Goal: Communication & Community: Answer question/provide support

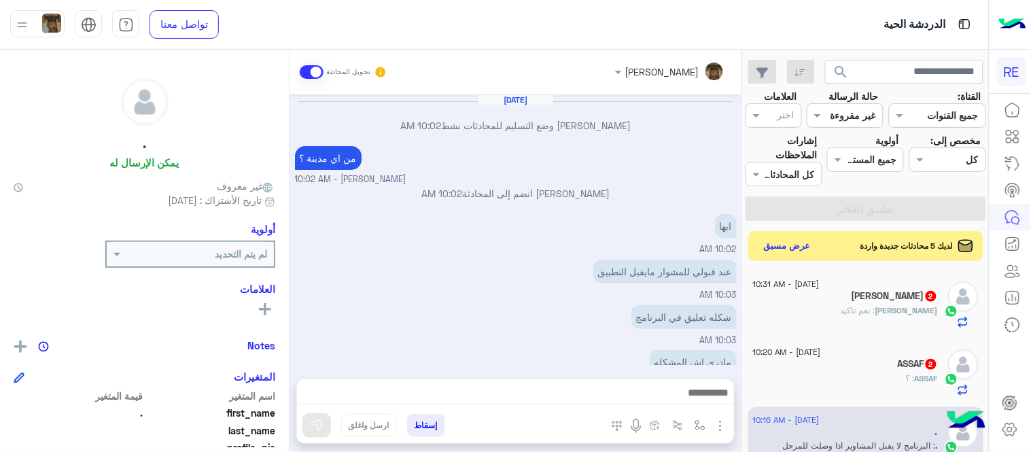
scroll to position [279, 0]
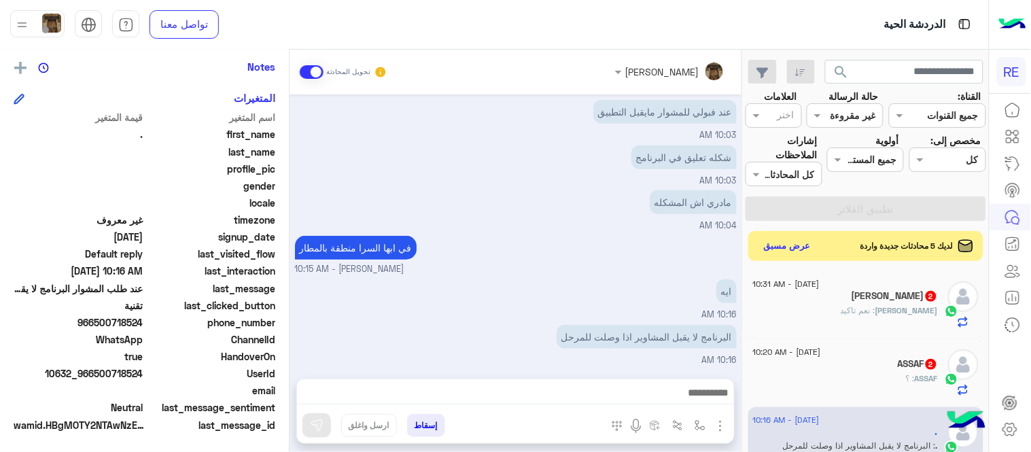
click at [856, 309] on div "[PERSON_NAME] : نعم تاكيد" at bounding box center [845, 317] width 185 height 24
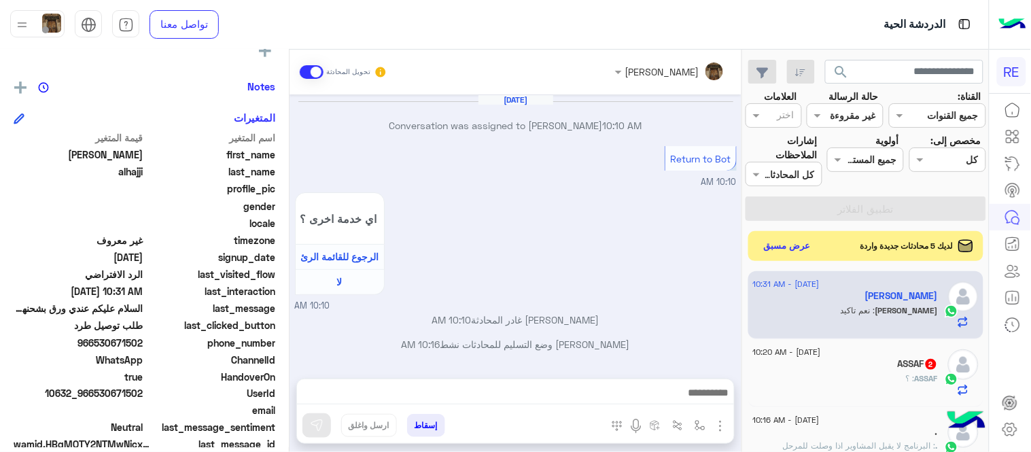
scroll to position [279, 0]
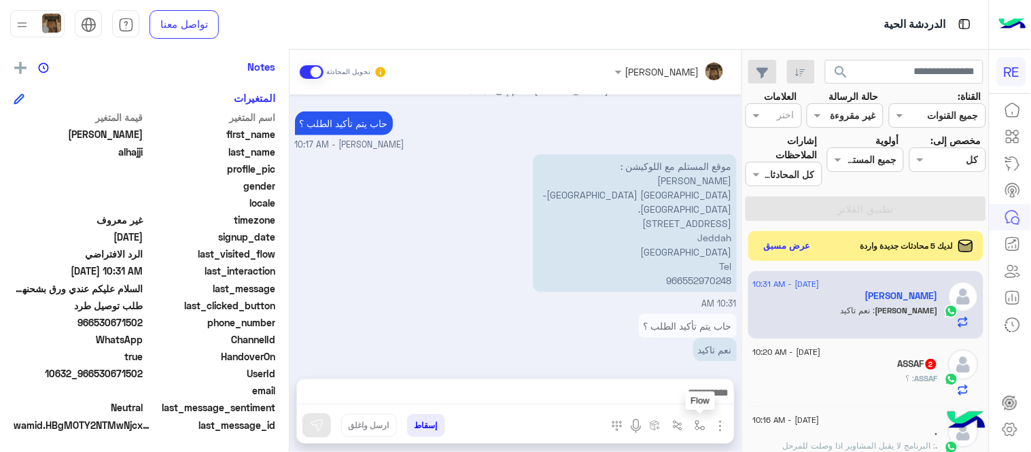
click at [700, 433] on button "button" at bounding box center [700, 425] width 22 height 22
click at [725, 423] on img "button" at bounding box center [720, 426] width 16 height 16
click at [676, 367] on span "المرفقات" at bounding box center [686, 370] width 41 height 16
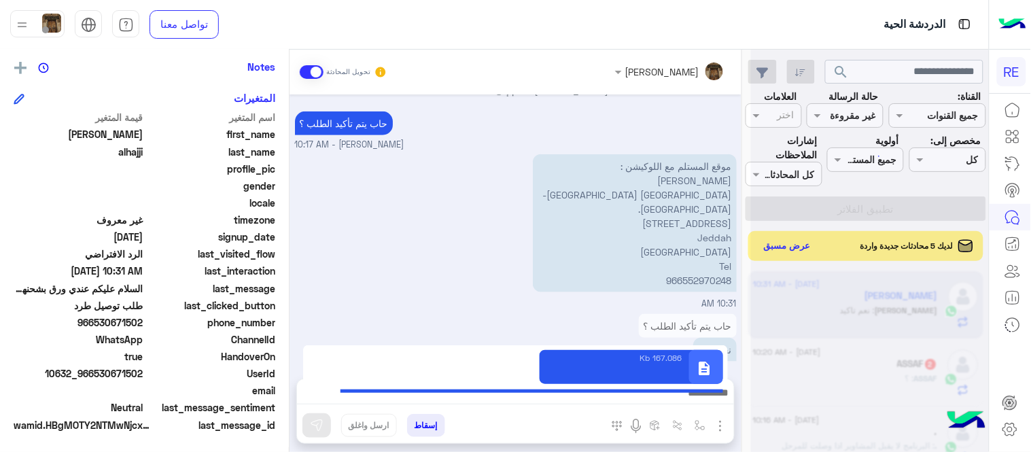
type textarea "**********"
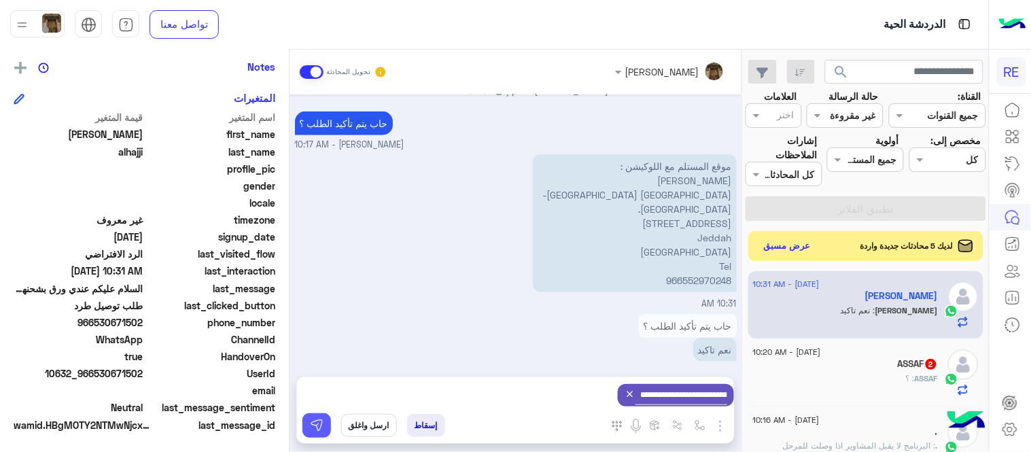
click at [311, 423] on img at bounding box center [317, 426] width 14 height 14
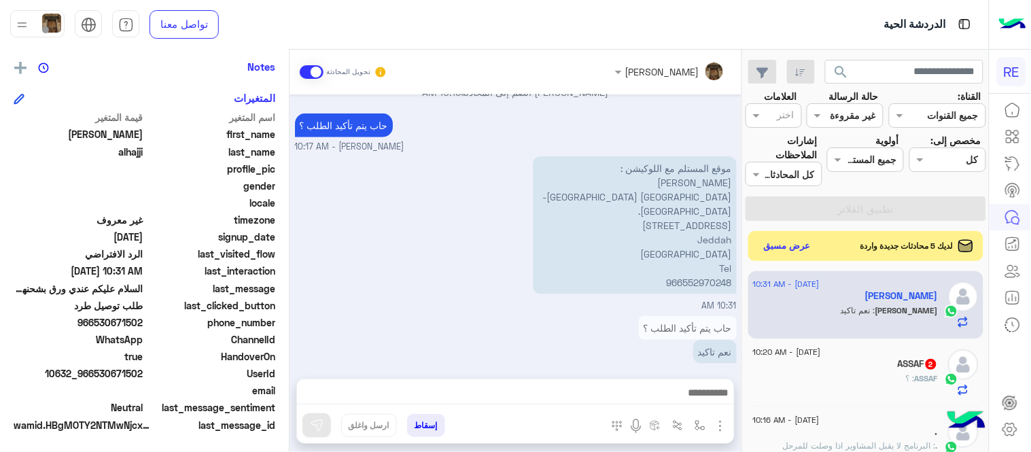
scroll to position [322, 0]
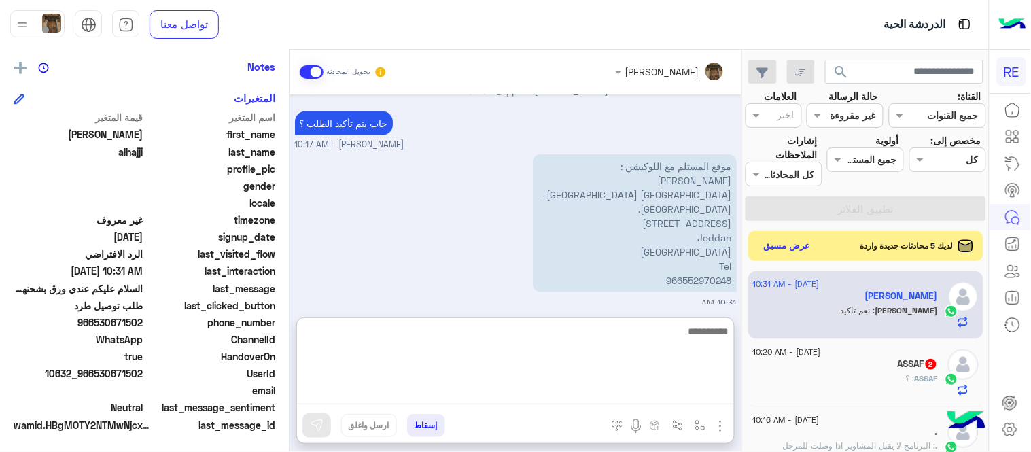
click at [472, 402] on textarea at bounding box center [515, 364] width 437 height 82
type textarea "*"
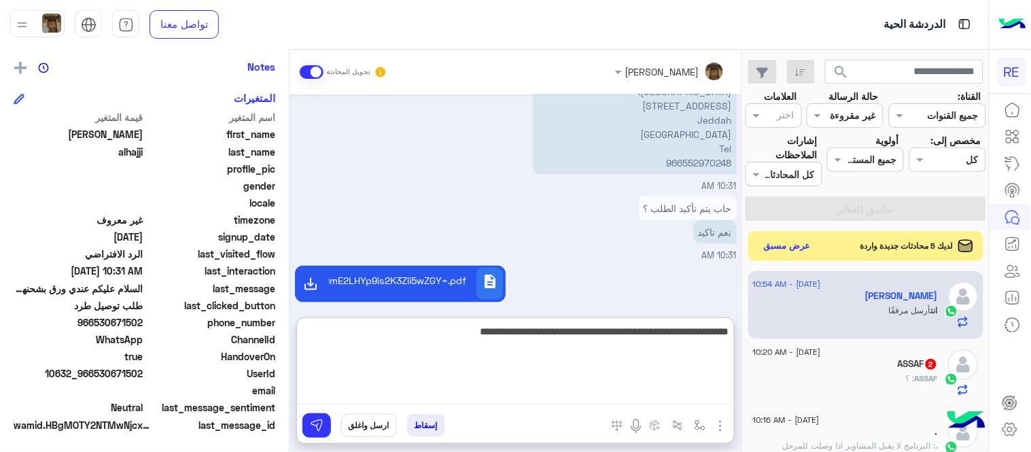
type textarea "**********"
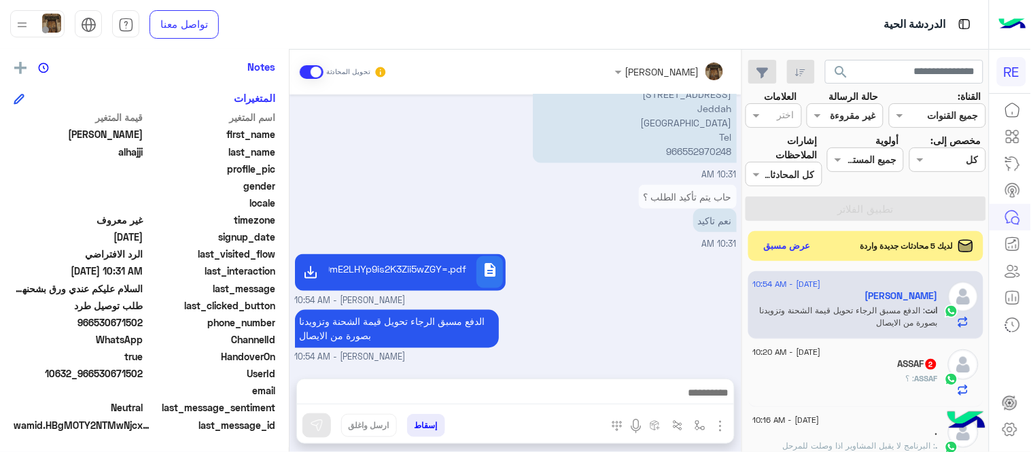
click at [592, 272] on div "[DATE] Conversation was assigned to [PERSON_NAME] 10:10 AM Return to Bot 10:10 …" at bounding box center [516, 229] width 452 height 271
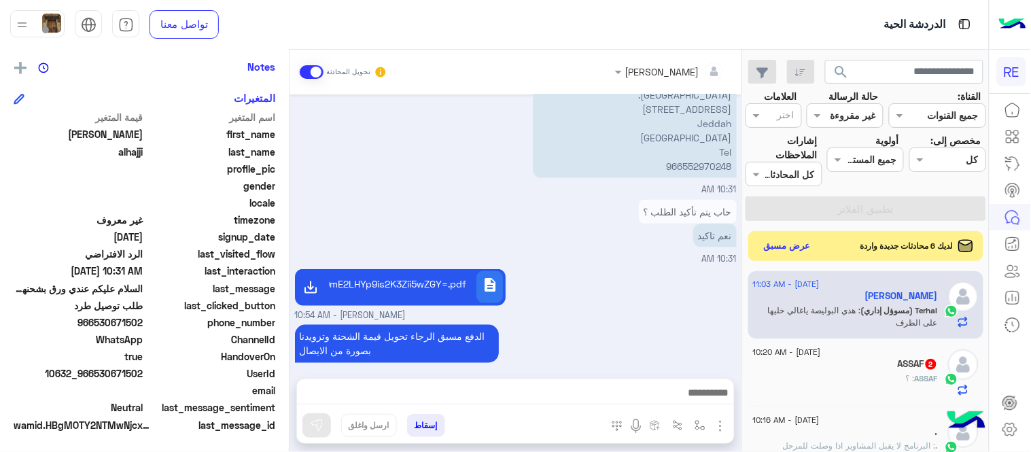
scroll to position [560, 0]
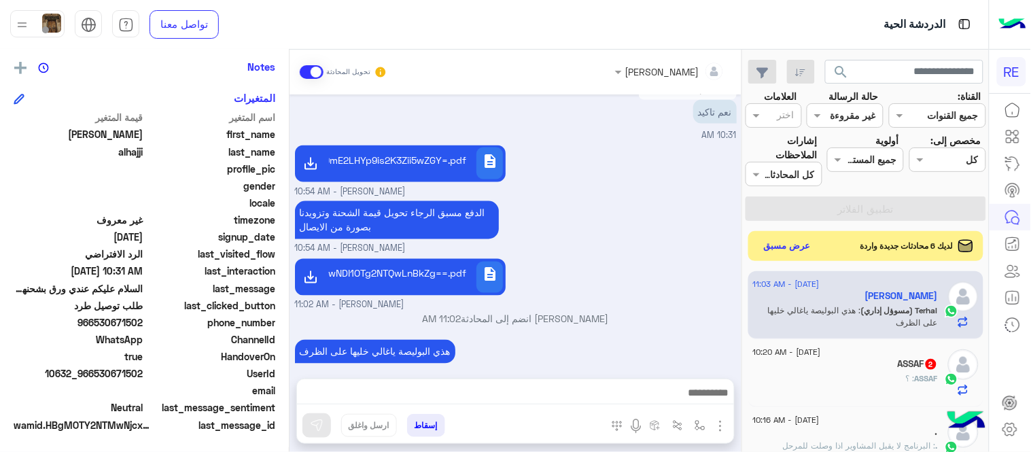
click at [593, 256] on div "description MVpDOTVDMDAwNDI1OTg2NTQwLnBkZg==.pdf Terhal Almodon - 11:02 AM" at bounding box center [516, 284] width 442 height 56
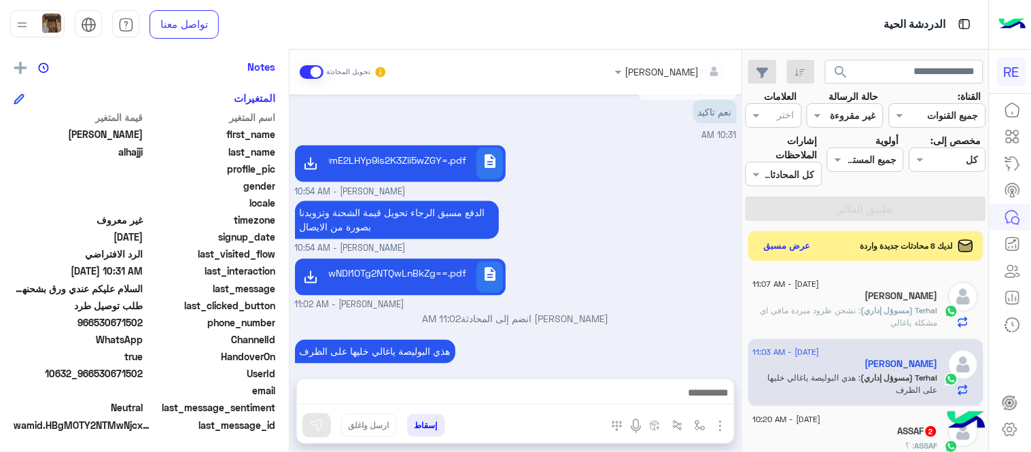
click at [603, 243] on small "[PERSON_NAME] - 10:54 AM" at bounding box center [516, 249] width 442 height 13
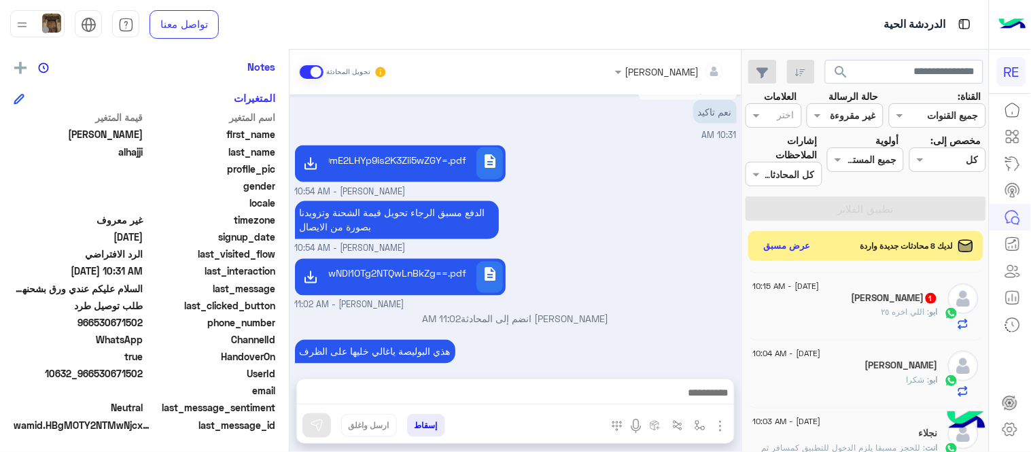
scroll to position [226, 0]
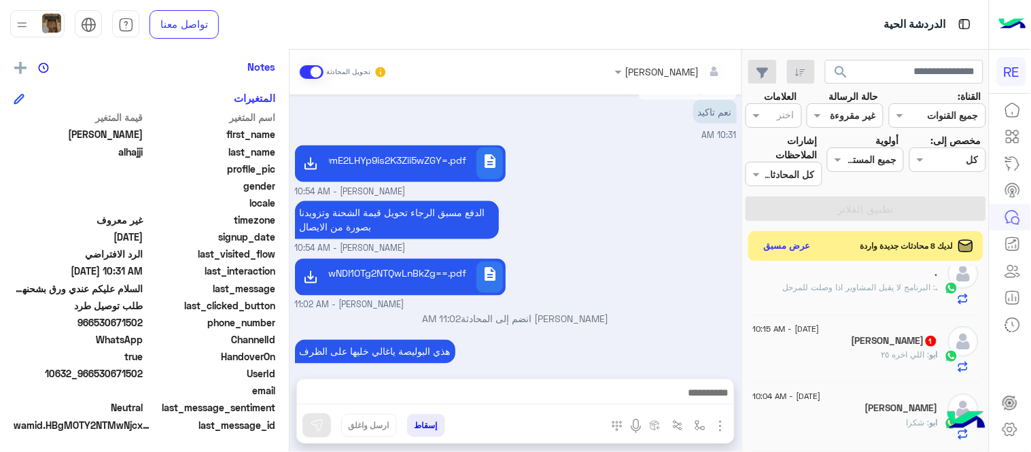
click at [867, 347] on div "[PERSON_NAME] 1" at bounding box center [845, 342] width 185 height 14
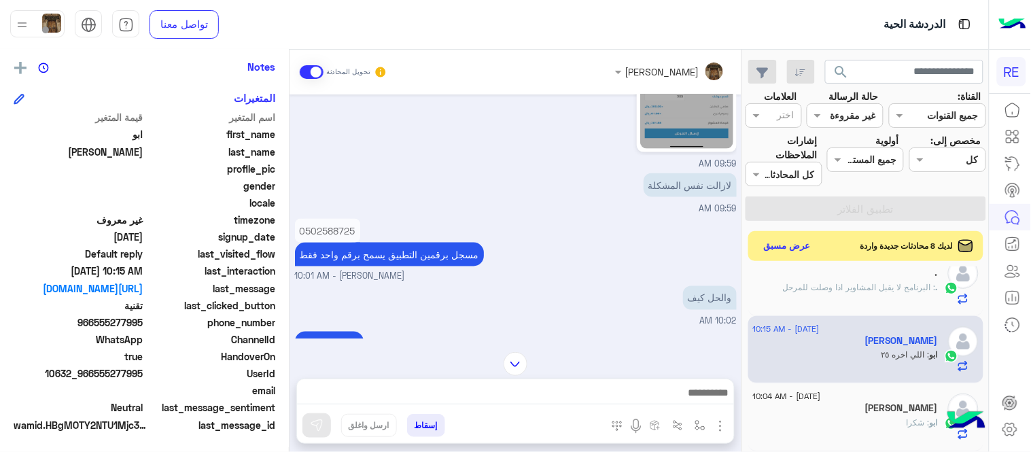
scroll to position [523, 0]
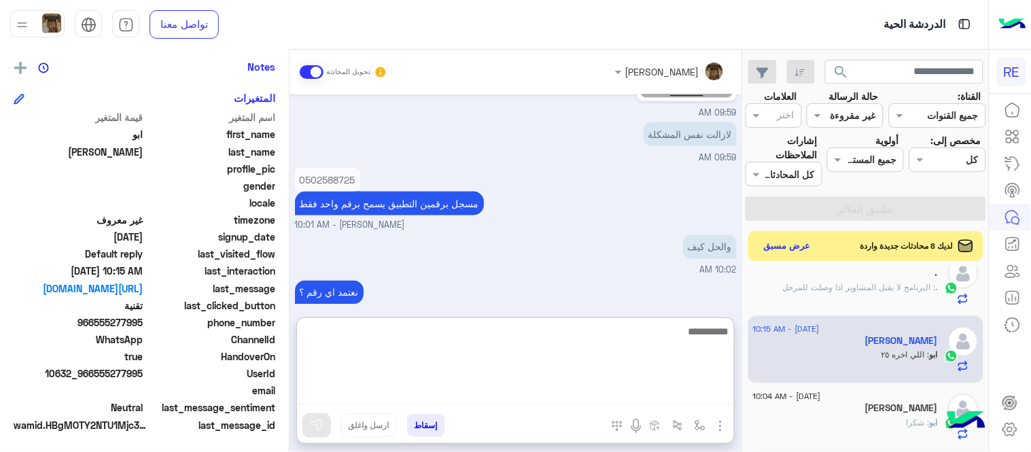
click at [546, 384] on textarea at bounding box center [515, 364] width 437 height 82
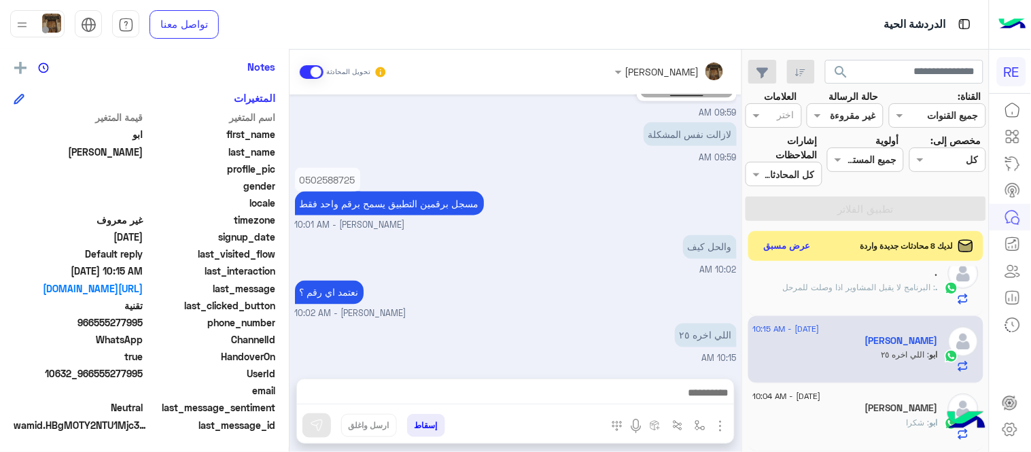
click at [457, 309] on div "[PERSON_NAME] تحويل المحادثة [DATE] 07:15 PM زودني برقم الهاتف بالتطبيق [PERSON…" at bounding box center [516, 254] width 452 height 408
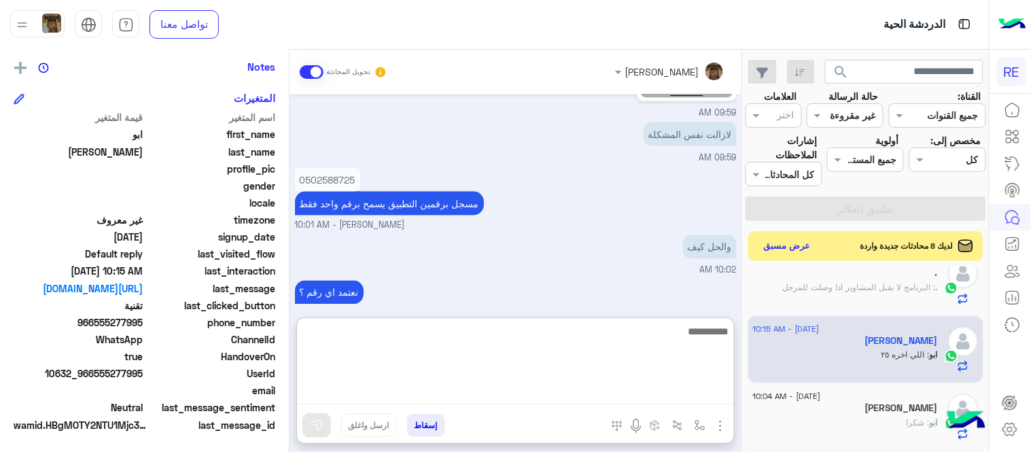
click at [521, 401] on textarea at bounding box center [515, 364] width 437 height 82
click at [726, 340] on textarea "**********" at bounding box center [515, 364] width 437 height 82
click at [656, 330] on textarea "**********" at bounding box center [515, 364] width 437 height 82
type textarea "**********"
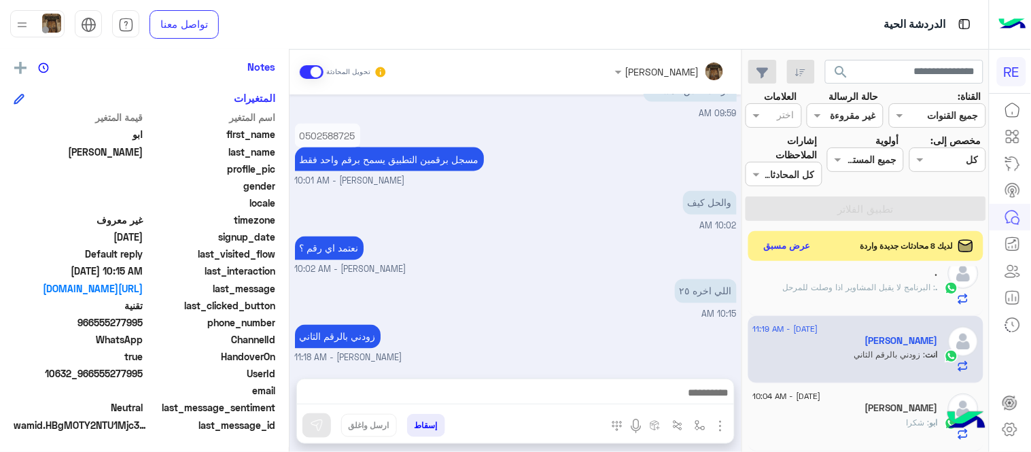
click at [591, 239] on div "[DATE] 07:15 PM زودني برقم الهاتف بالتطبيق [PERSON_NAME] - 07:49 PM [PERSON_NAM…" at bounding box center [516, 229] width 452 height 271
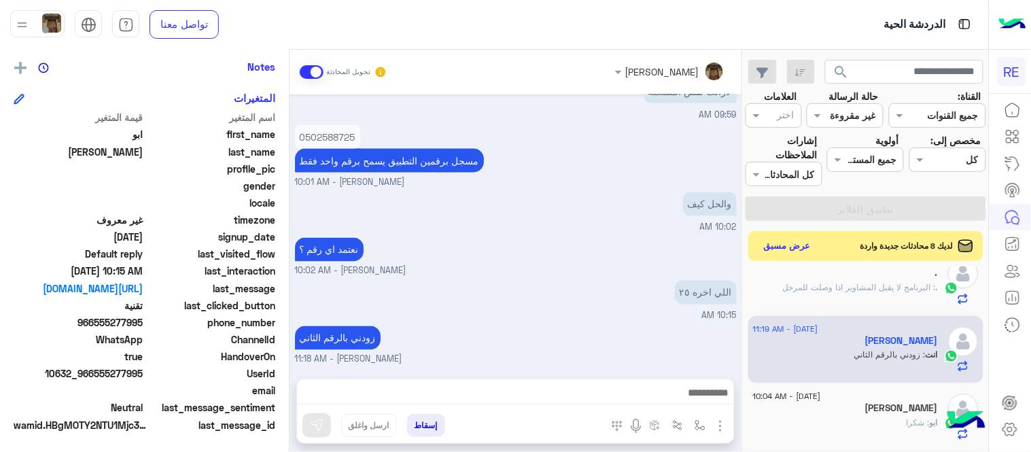
scroll to position [0, 0]
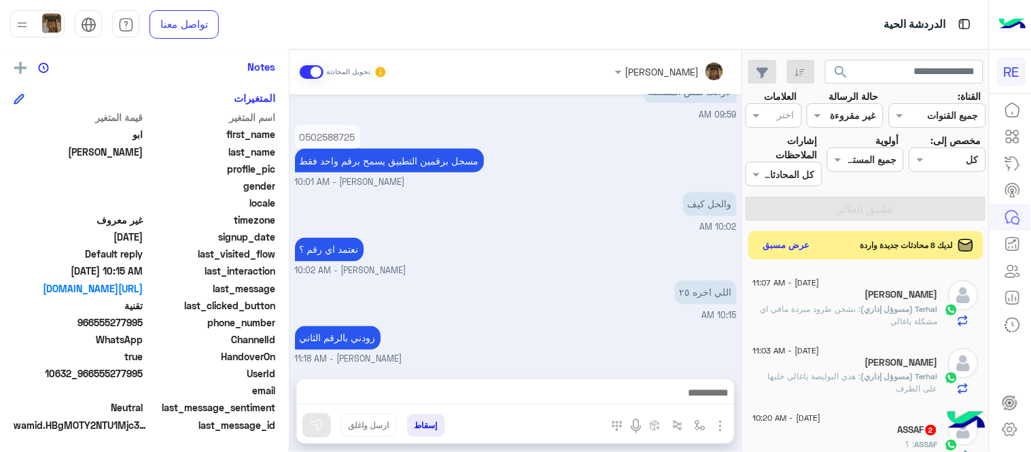
click at [769, 241] on button "عرض مسبق" at bounding box center [787, 246] width 57 height 18
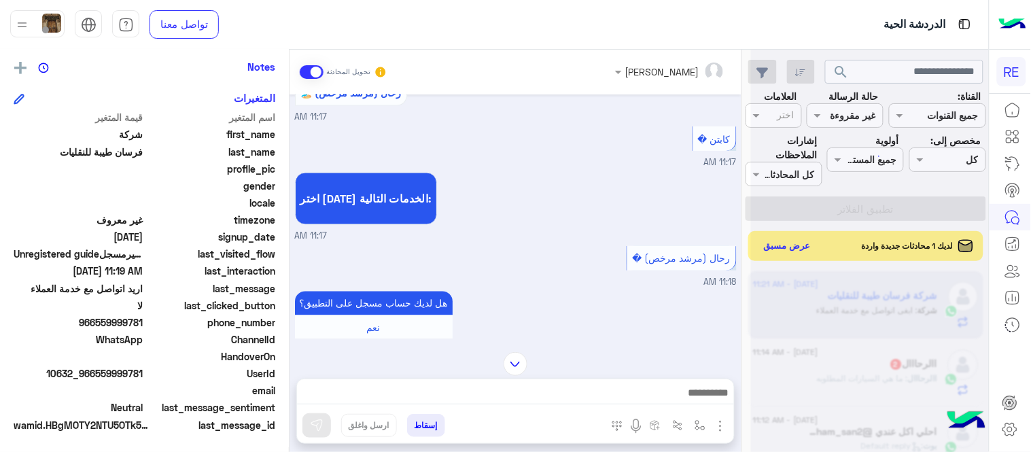
scroll to position [279, 0]
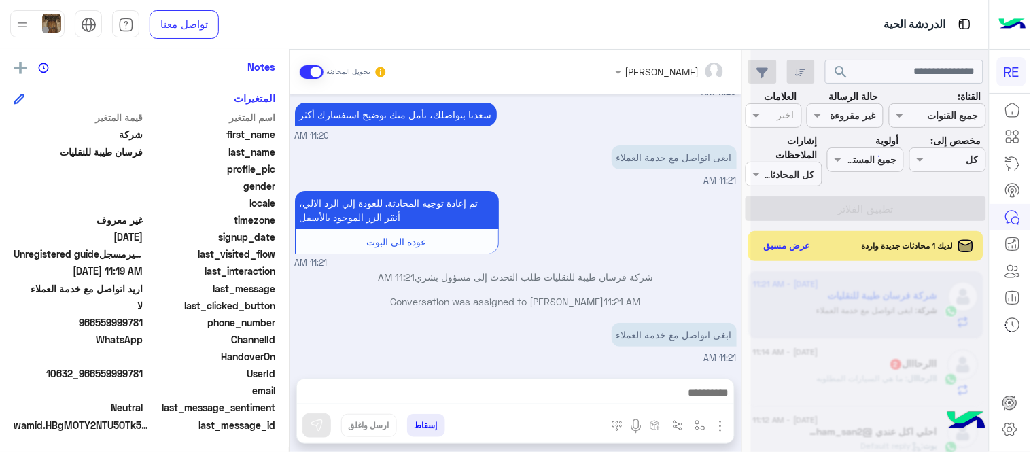
click at [632, 276] on p "شركة فرسان طيبة للنقليات طلب التحدث إلى مسؤول بشري 11:21 AM" at bounding box center [516, 277] width 442 height 14
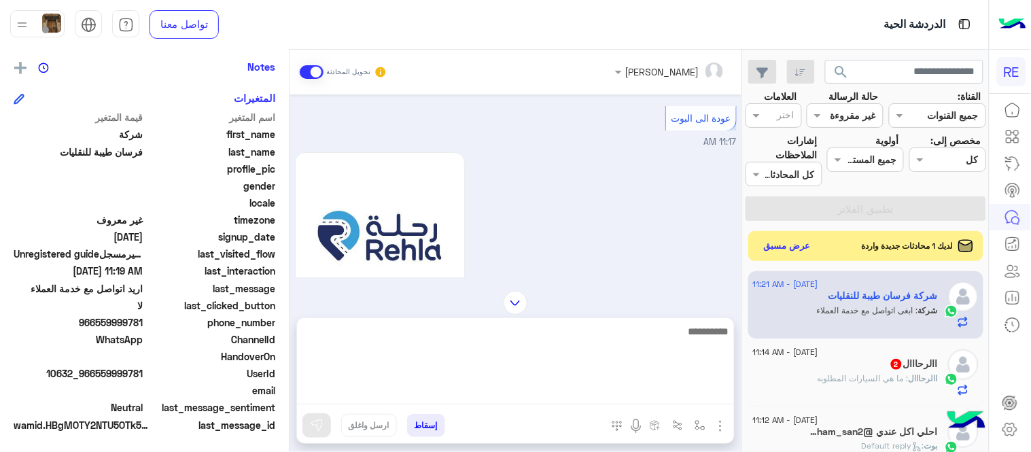
click at [643, 401] on textarea at bounding box center [515, 364] width 437 height 82
type textarea "**********"
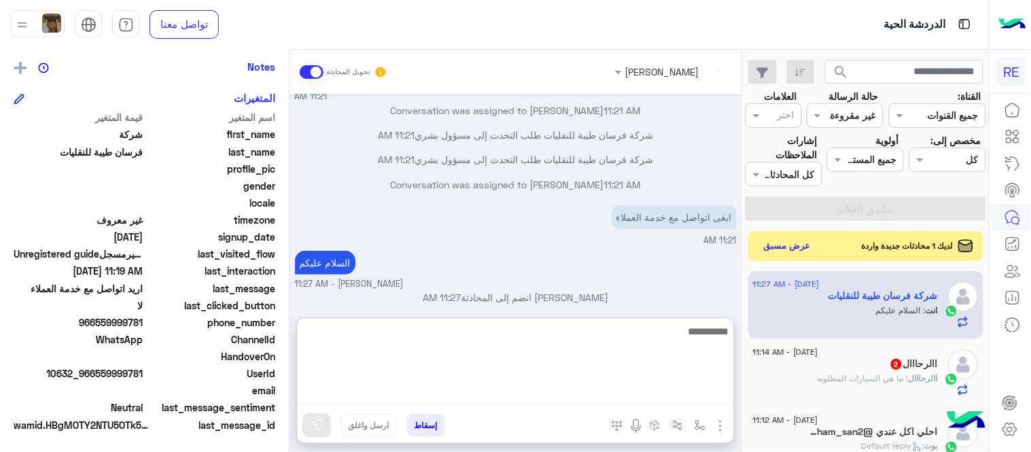
scroll to position [1496, 0]
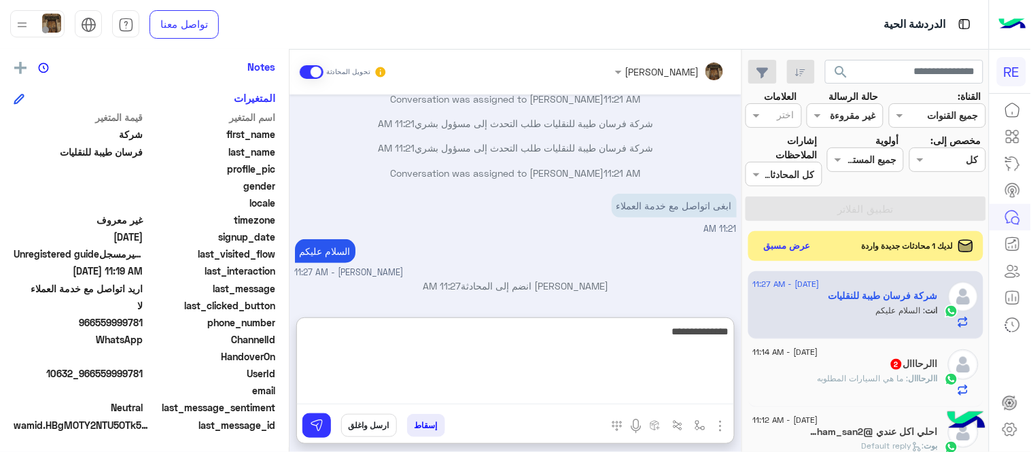
type textarea "**********"
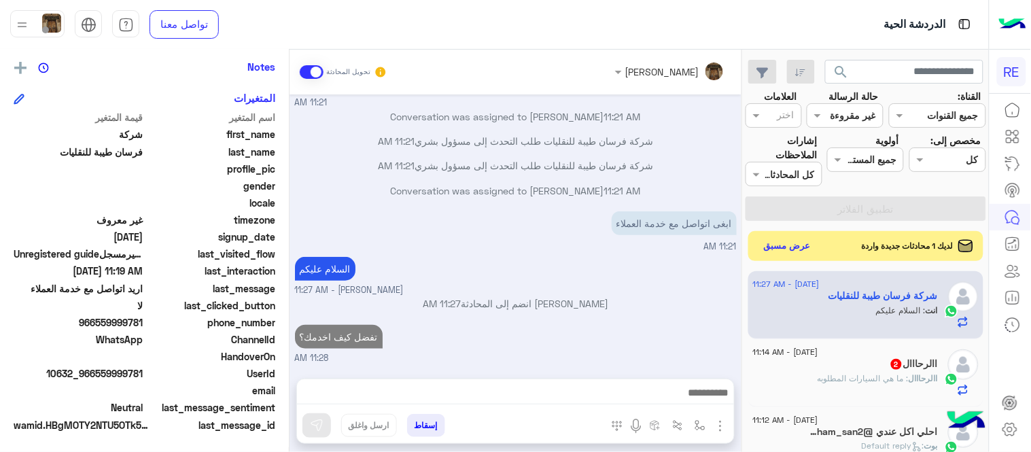
scroll to position [1478, 0]
click at [595, 313] on div "[PERSON_NAME] تحويل المحادثة [DATE] عودة الى البوت 11:17 AM اهلًا بك في تطبيق ر…" at bounding box center [516, 254] width 452 height 408
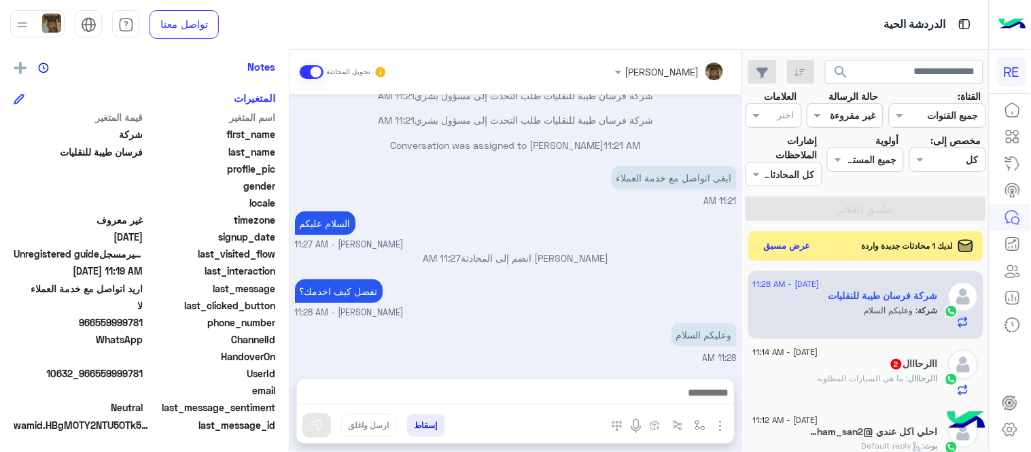
scroll to position [1582, 0]
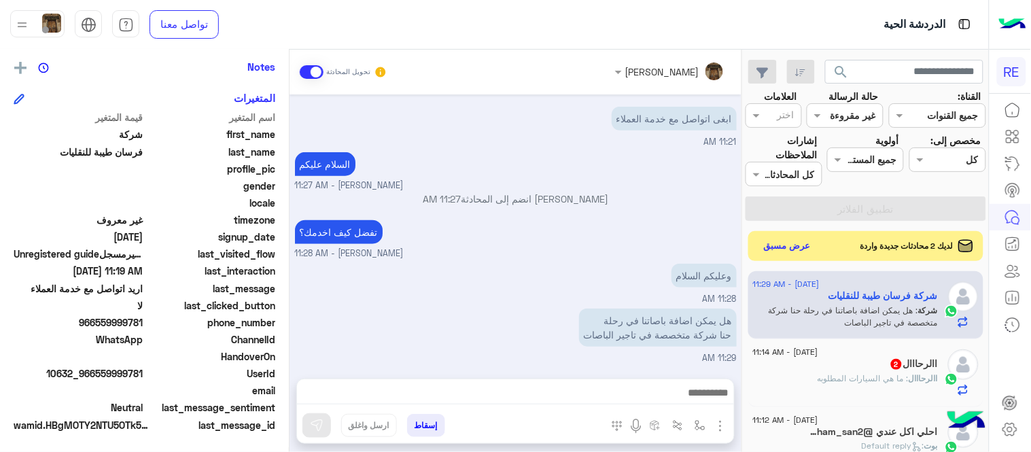
click at [517, 263] on div "وعليكم السلام 11:28 AM" at bounding box center [516, 283] width 442 height 46
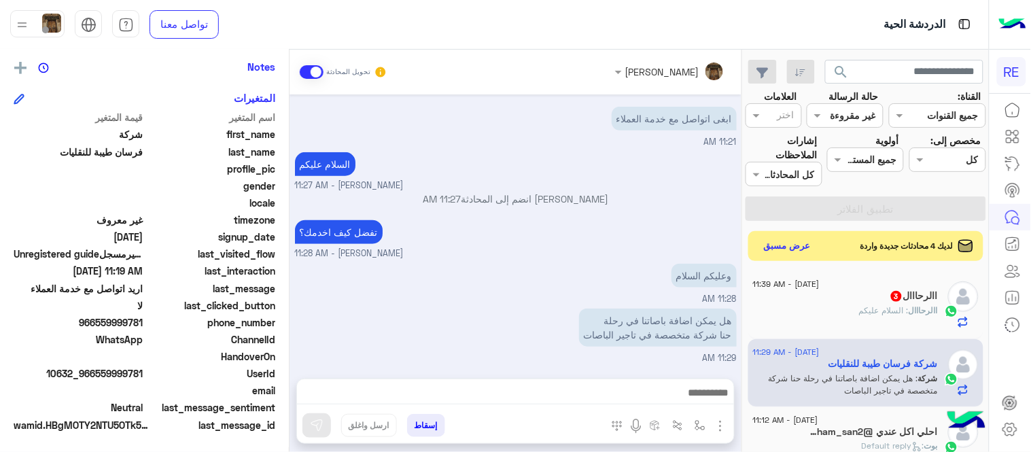
click at [591, 181] on small "[PERSON_NAME] - 11:27 AM" at bounding box center [516, 185] width 442 height 13
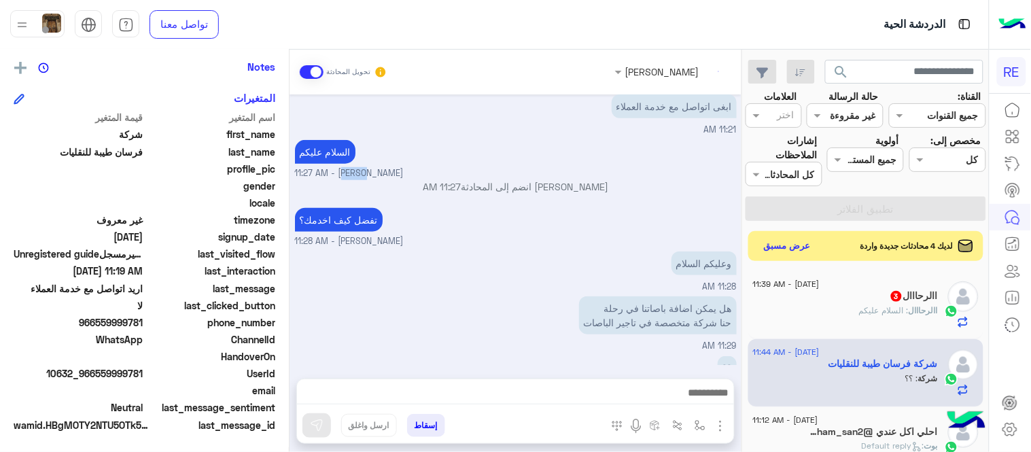
scroll to position [1627, 0]
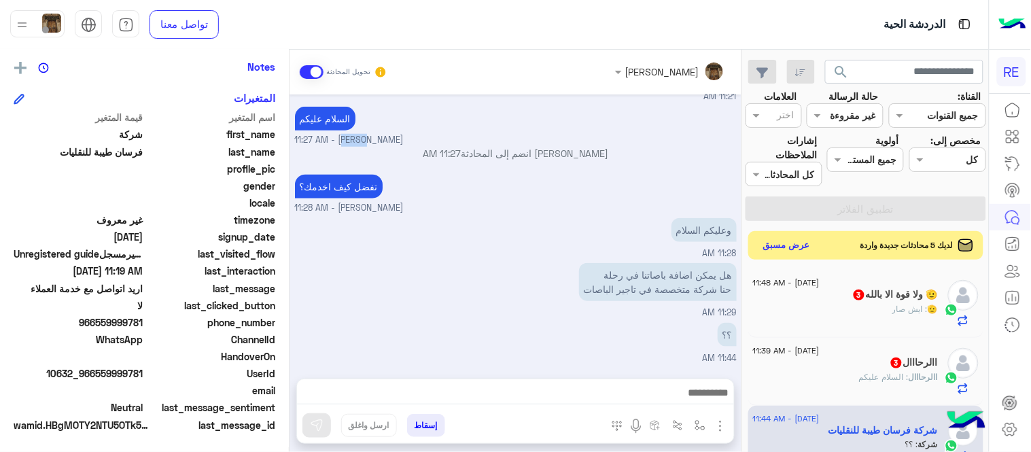
click at [796, 243] on button "عرض مسبق" at bounding box center [787, 246] width 57 height 18
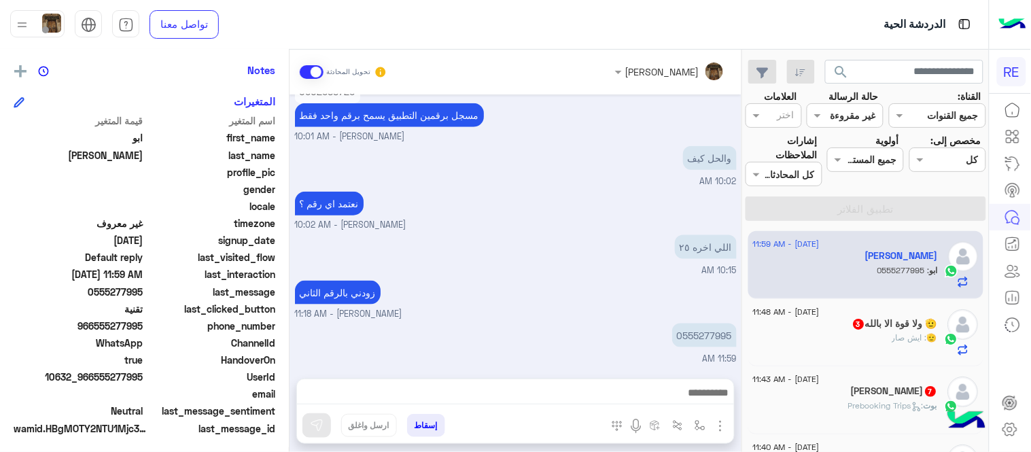
scroll to position [279, 0]
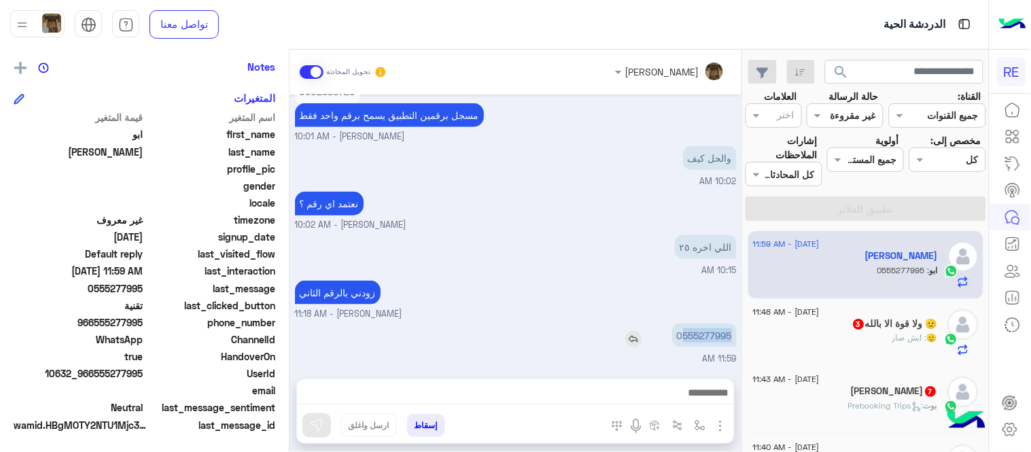
drag, startPoint x: 684, startPoint y: 335, endPoint x: 731, endPoint y: 338, distance: 47.0
click at [731, 338] on p "0555277995" at bounding box center [704, 336] width 65 height 24
copy p "555277995"
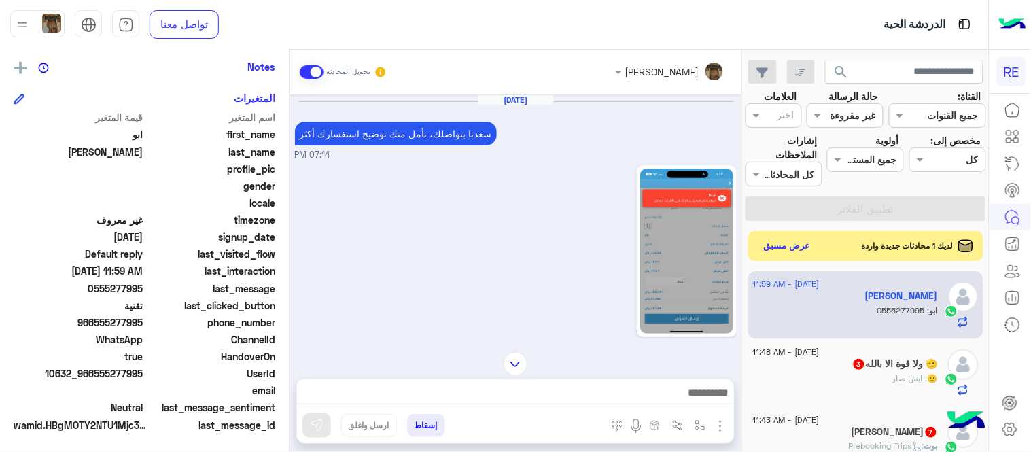
scroll to position [914, 0]
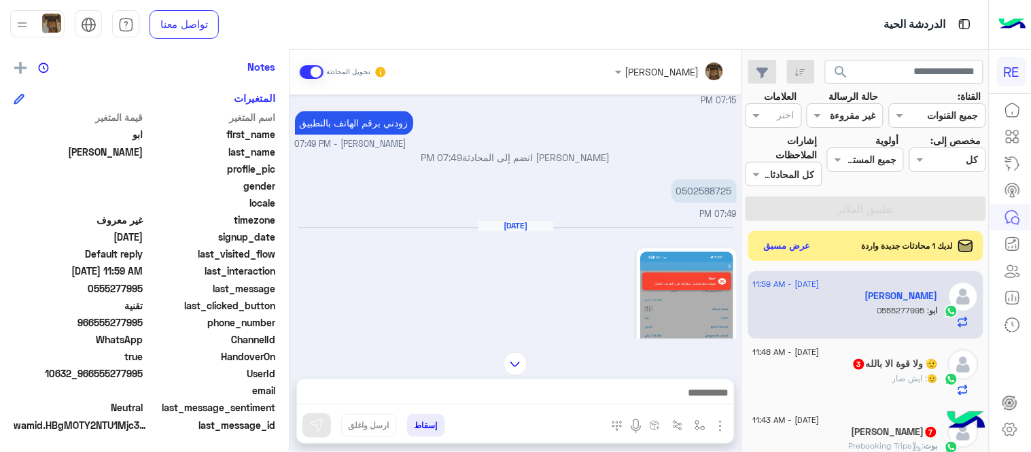
click at [689, 192] on p "0502588725" at bounding box center [704, 191] width 65 height 24
copy p "0502588725"
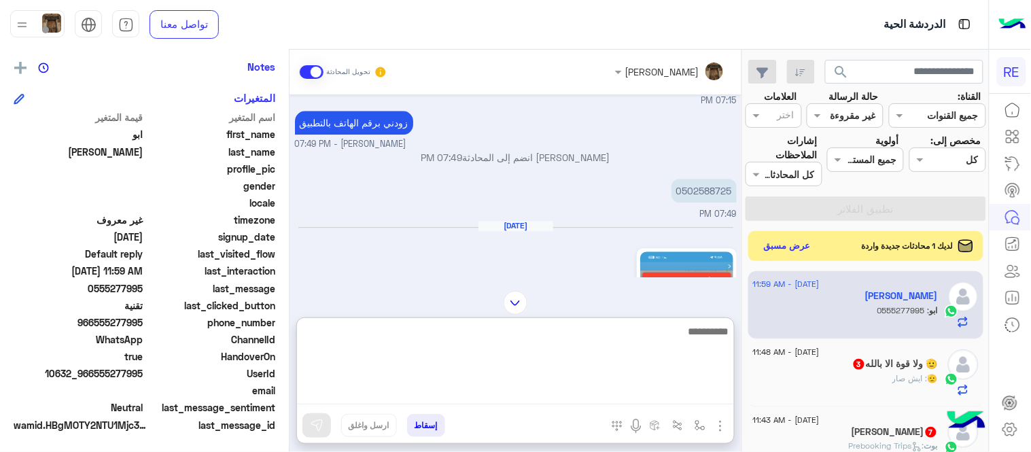
click at [647, 389] on textarea at bounding box center [515, 364] width 437 height 82
type textarea "**********"
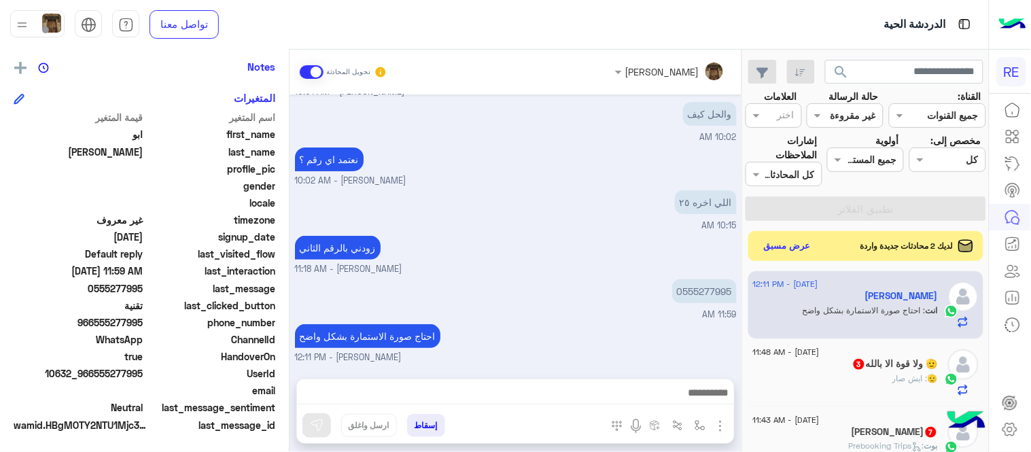
scroll to position [1387, 0]
click at [901, 371] on div "🫡 ولا قوة الا ب[DEMOGRAPHIC_DATA] 3" at bounding box center [845, 365] width 185 height 14
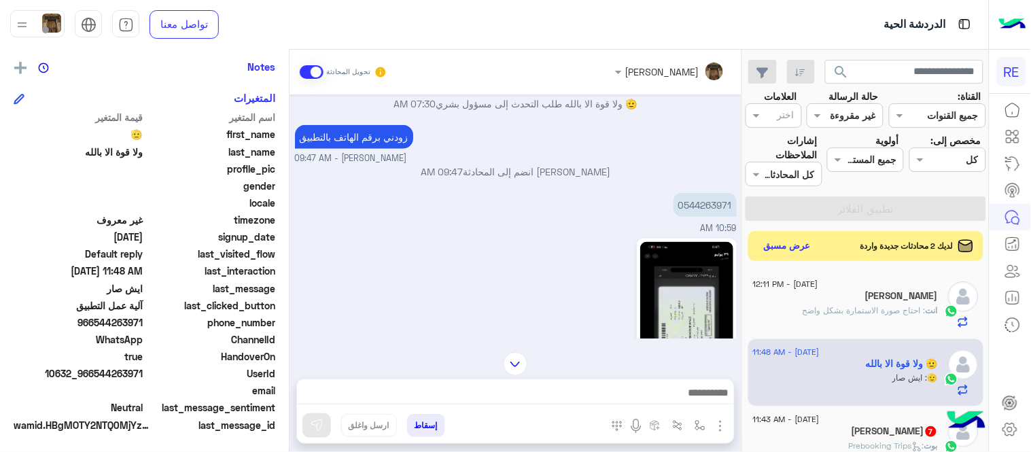
scroll to position [356, 0]
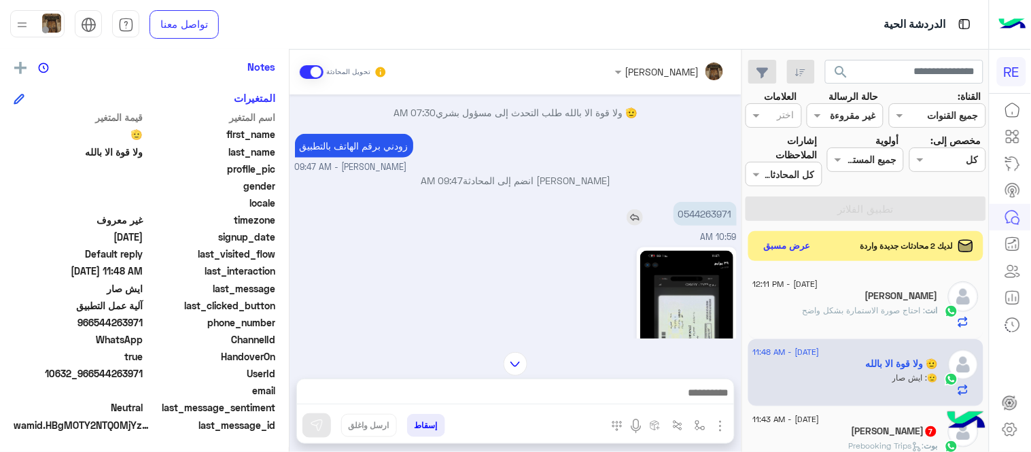
click at [718, 218] on p "0544263971" at bounding box center [705, 214] width 63 height 24
copy p "0544263971"
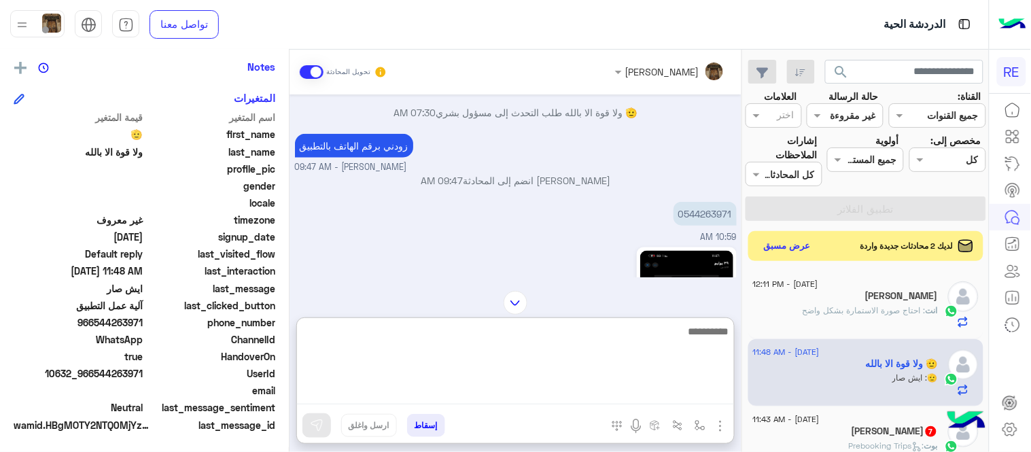
click at [610, 387] on textarea at bounding box center [515, 364] width 437 height 82
type textarea "**********"
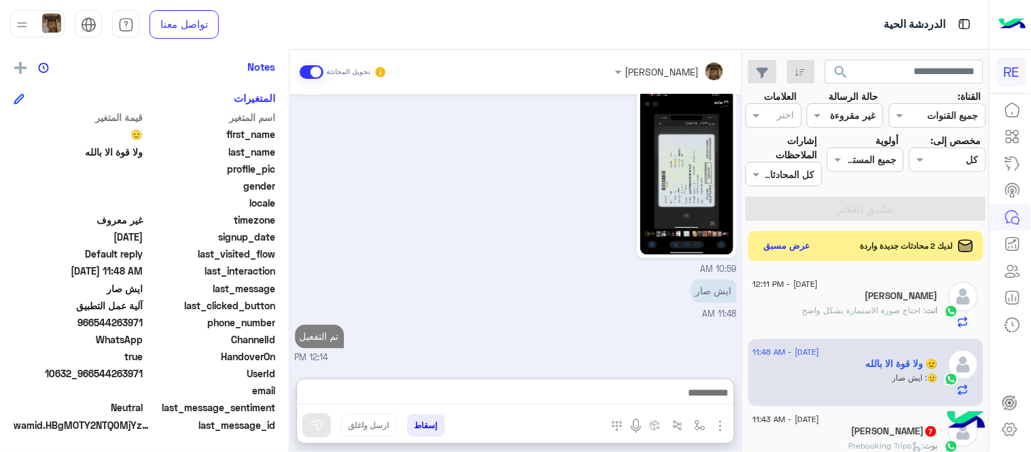
click at [365, 260] on div "[DATE] [PERSON_NAME] بتواصلك، نأمل منك توضيح استفسارك أكثر 07:30 AM 07:30 AM تم…" at bounding box center [516, 229] width 452 height 271
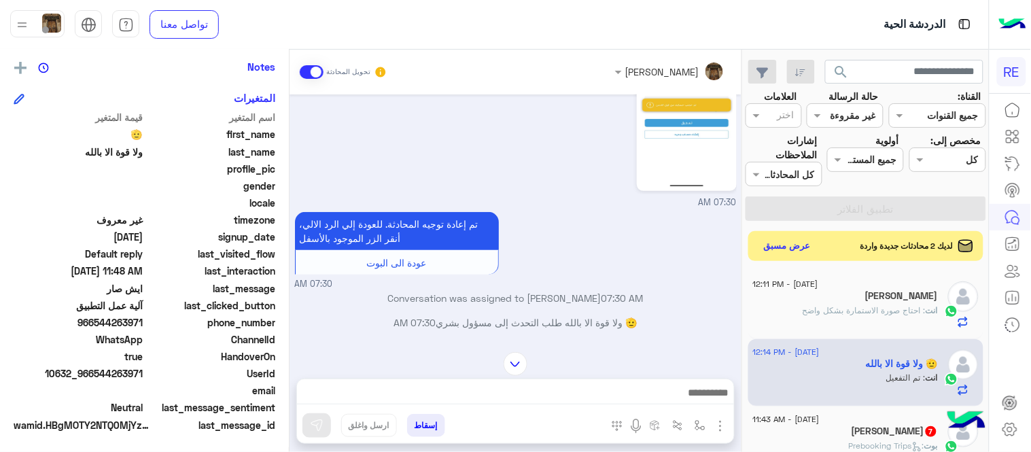
scroll to position [141, 0]
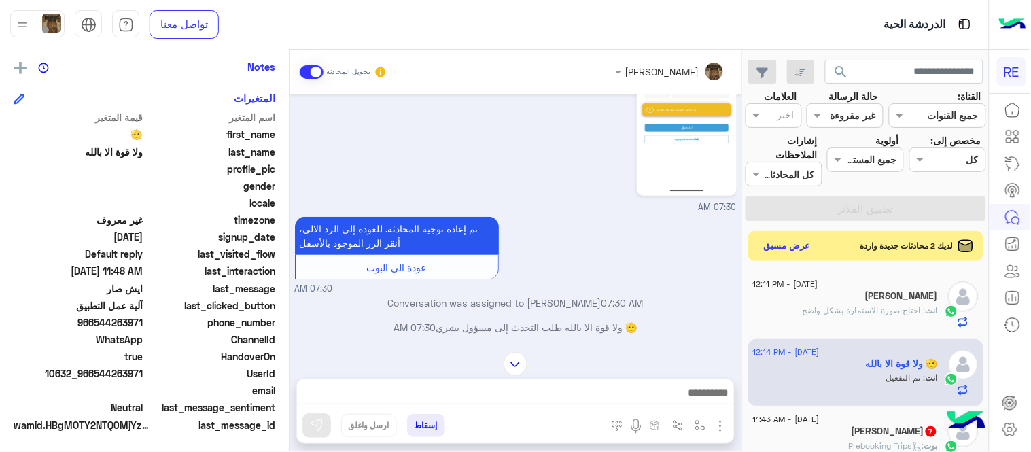
click at [728, 317] on div "Conversation was assigned to [PERSON_NAME] 07:30 AM" at bounding box center [516, 308] width 442 height 24
click at [845, 434] on div "[PERSON_NAME] 7" at bounding box center [845, 432] width 185 height 14
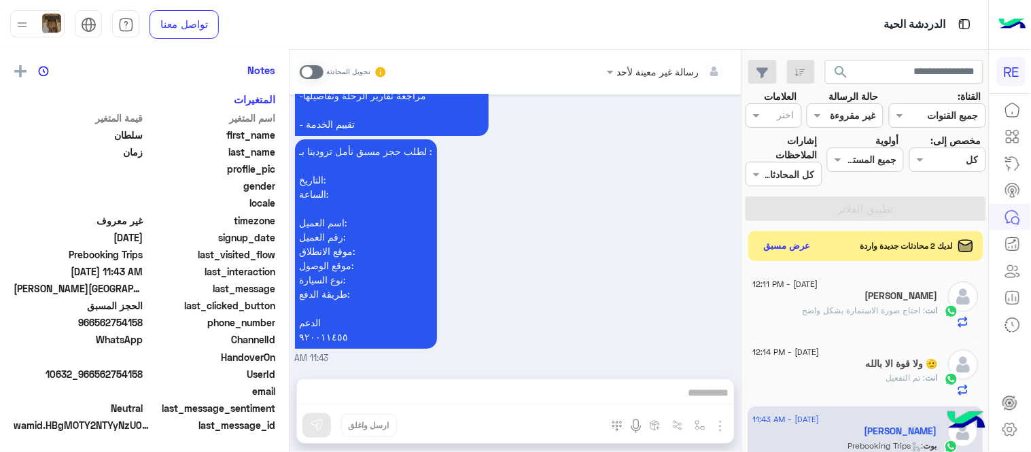
scroll to position [279, 0]
click at [313, 69] on span at bounding box center [312, 72] width 24 height 14
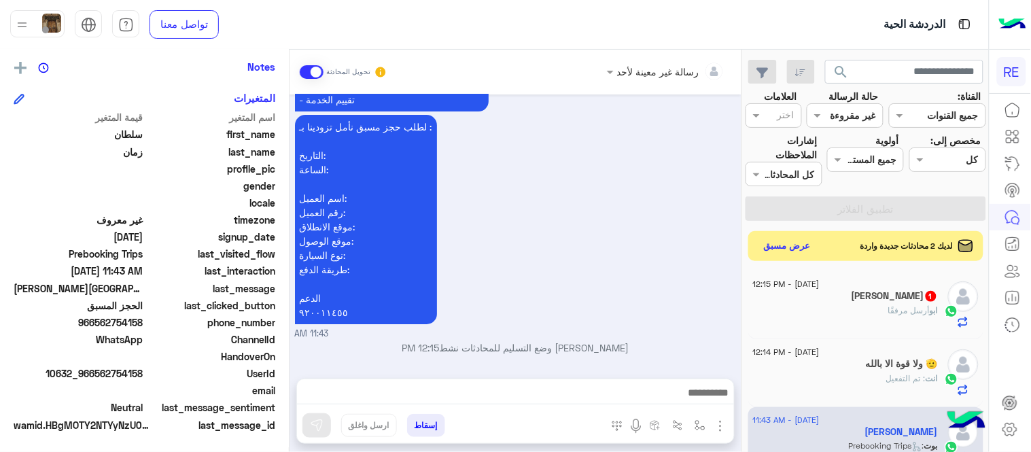
scroll to position [1218, 0]
click at [703, 428] on img "button" at bounding box center [700, 425] width 11 height 11
click at [641, 403] on div "أدخل اسم مجموعة الرسائل" at bounding box center [644, 396] width 119 height 16
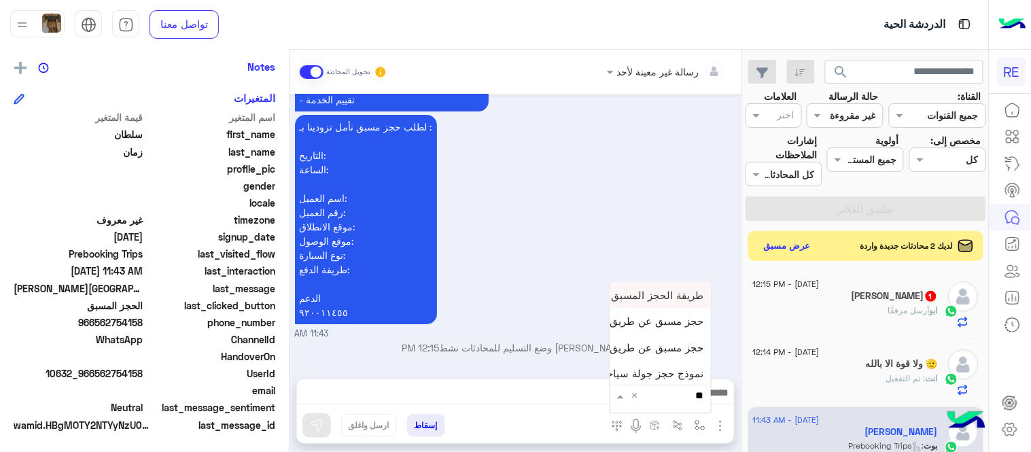
type input "***"
click at [640, 356] on div "حجز مسبق عن طريق التطبيق" at bounding box center [660, 347] width 101 height 26
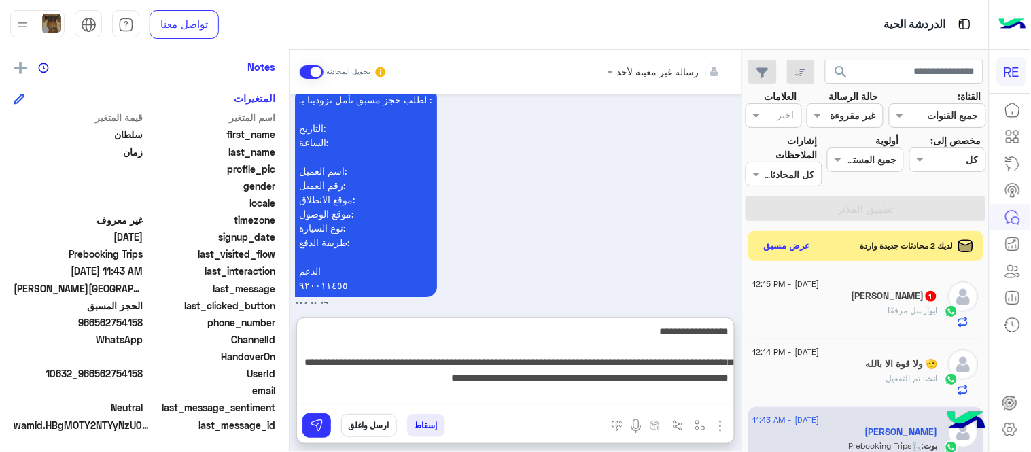
click at [370, 389] on textarea "**********" at bounding box center [515, 364] width 437 height 82
click at [326, 381] on textarea "**********" at bounding box center [515, 364] width 437 height 82
type textarea "**********"
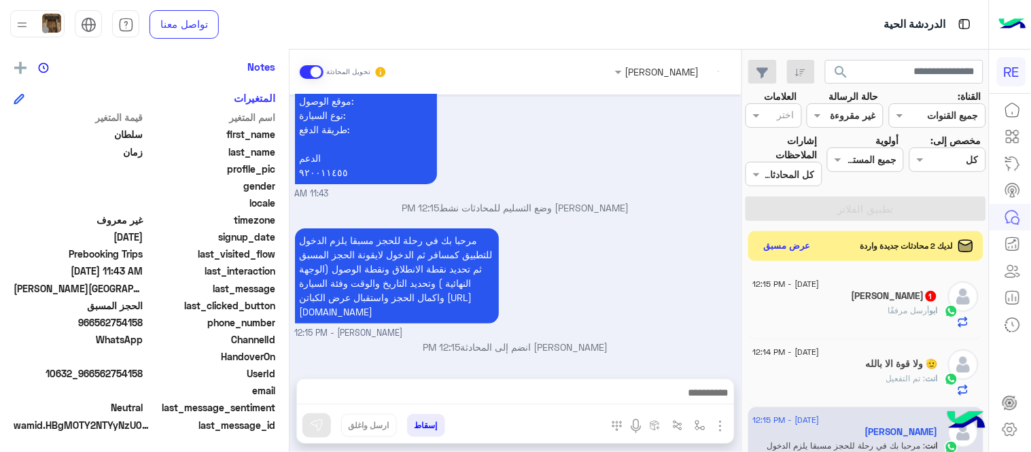
scroll to position [1357, 0]
click at [631, 228] on div "مرحبا بك في رحلة للحجز مسبقا يلزم الدخول للتطبيق كمسافر ثم الدخول لايقونة الحجز…" at bounding box center [516, 282] width 442 height 115
click at [799, 308] on div "[PERSON_NAME] مرفقًا" at bounding box center [845, 317] width 185 height 24
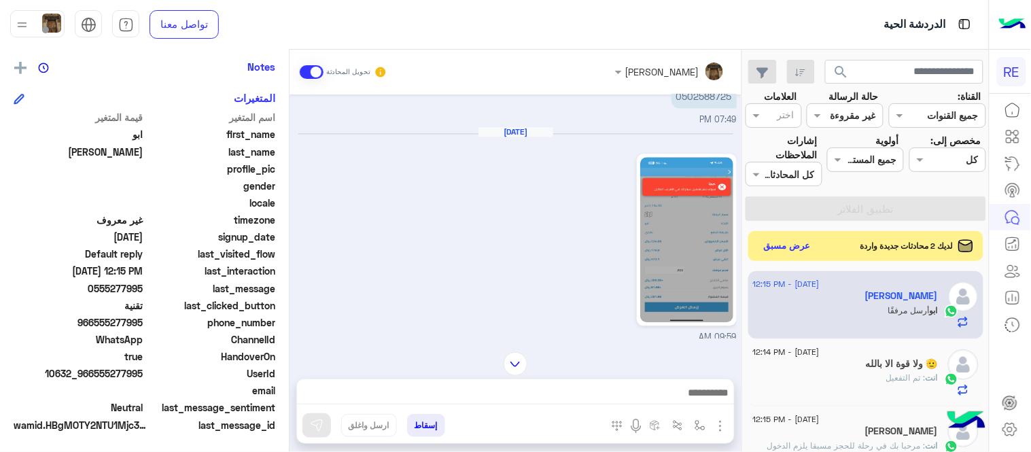
scroll to position [616, 0]
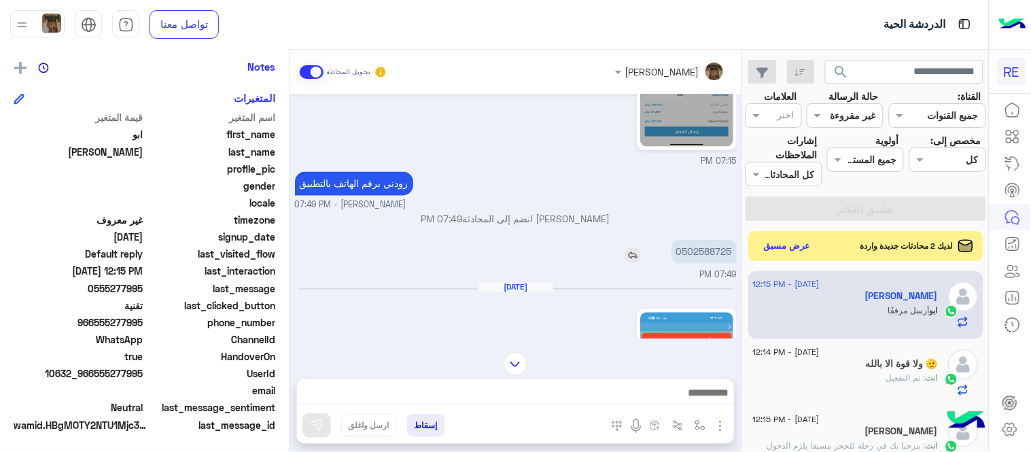
click at [697, 247] on p "0502588725" at bounding box center [704, 252] width 65 height 24
copy p "0502588725"
click at [518, 358] on img at bounding box center [516, 364] width 24 height 24
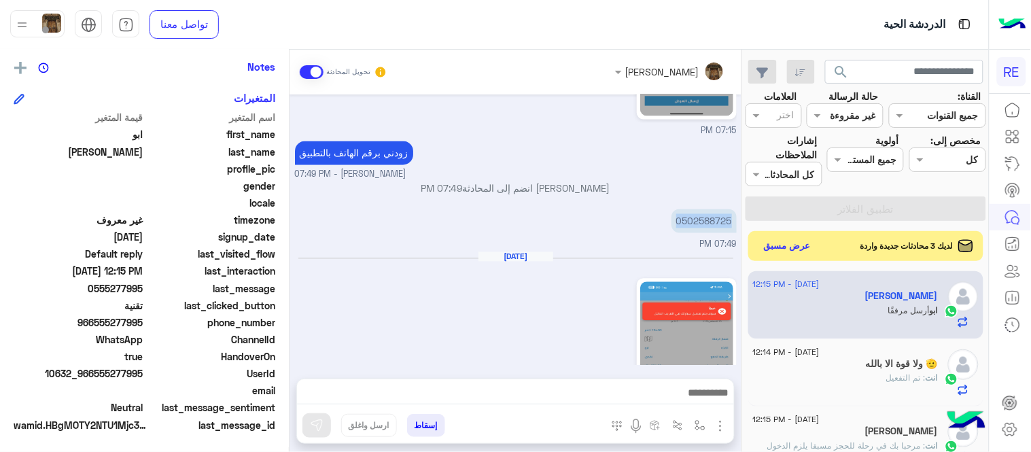
scroll to position [1320, 0]
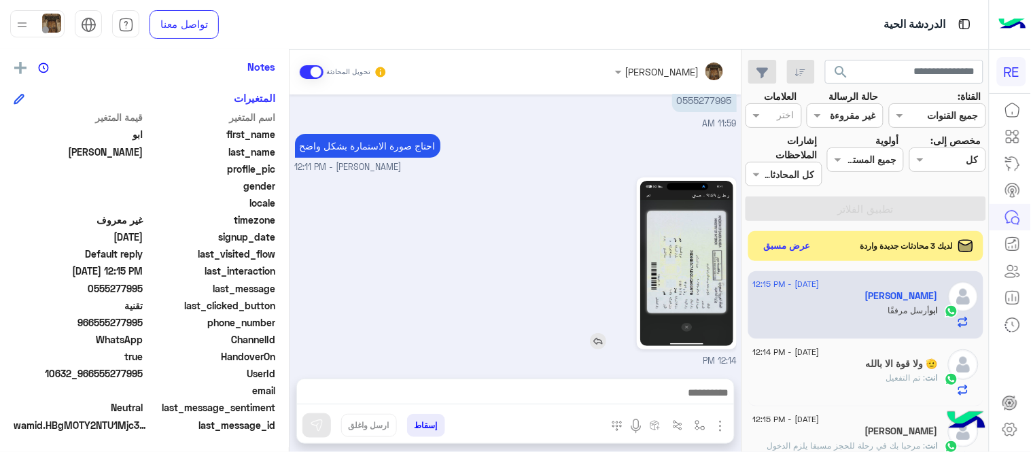
click at [669, 276] on img at bounding box center [686, 263] width 93 height 165
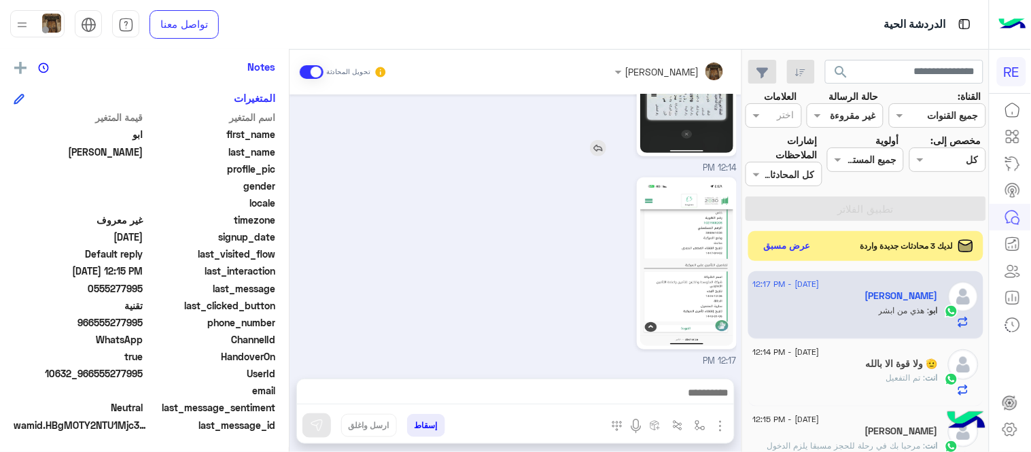
scroll to position [1559, 0]
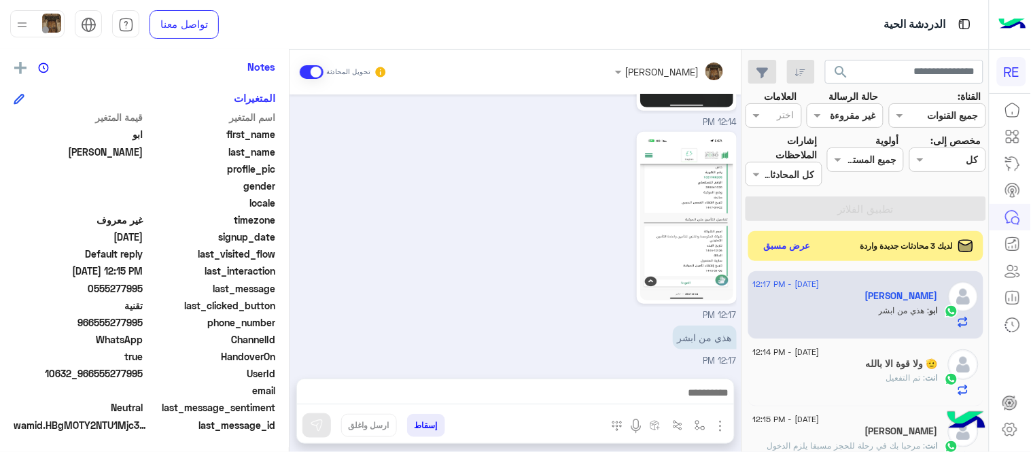
click at [615, 406] on div at bounding box center [515, 396] width 437 height 34
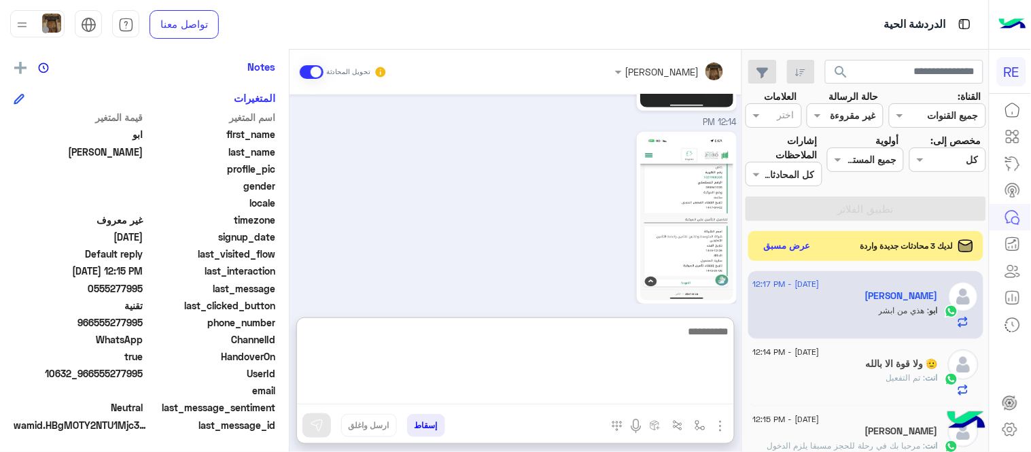
click at [608, 403] on textarea at bounding box center [515, 364] width 437 height 82
type textarea "**********"
